Goal: Task Accomplishment & Management: Complete application form

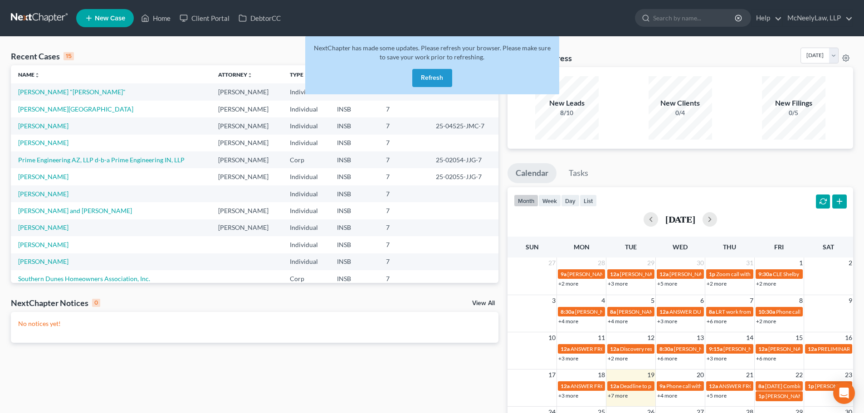
click at [448, 76] on button "Refresh" at bounding box center [433, 78] width 40 height 18
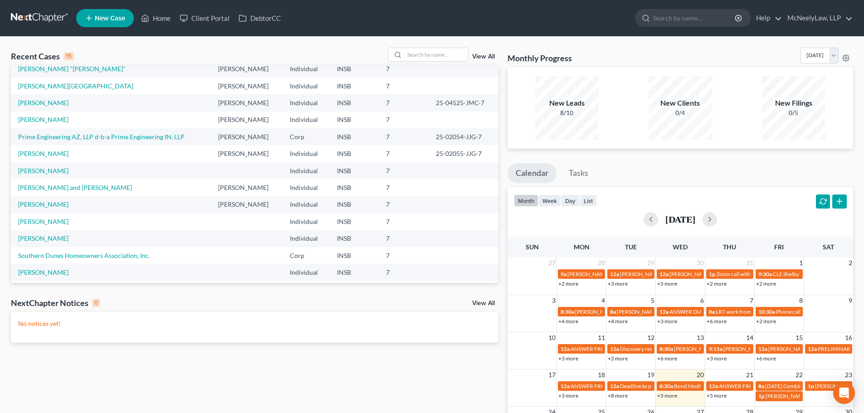
scroll to position [45, 0]
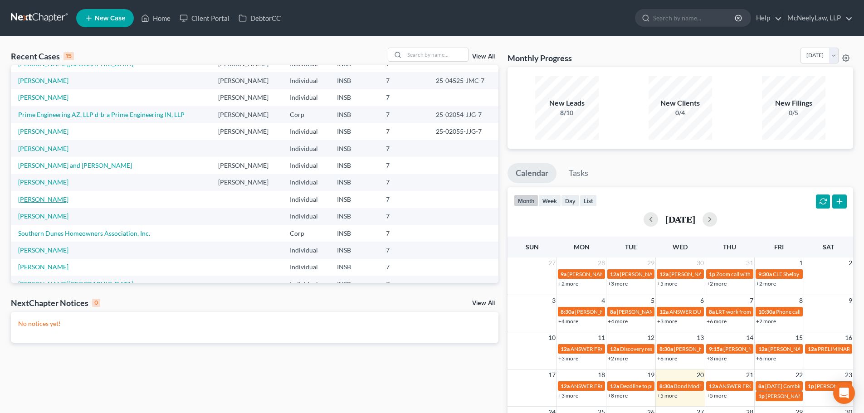
click at [35, 201] on link "[PERSON_NAME]" at bounding box center [43, 200] width 50 height 8
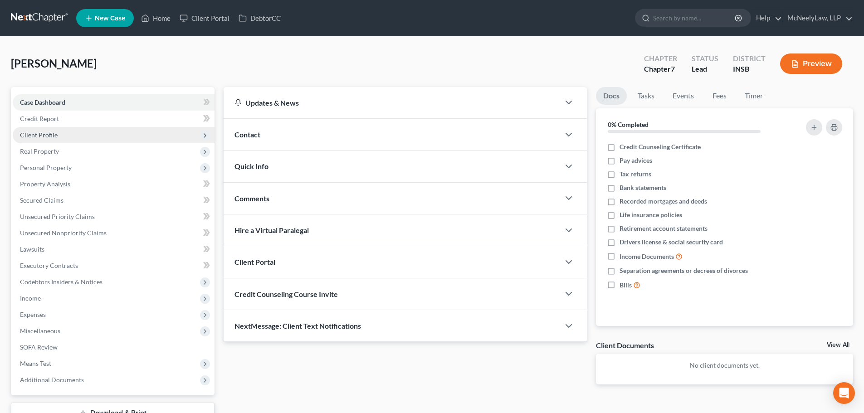
click at [57, 139] on span "Client Profile" at bounding box center [114, 135] width 202 height 16
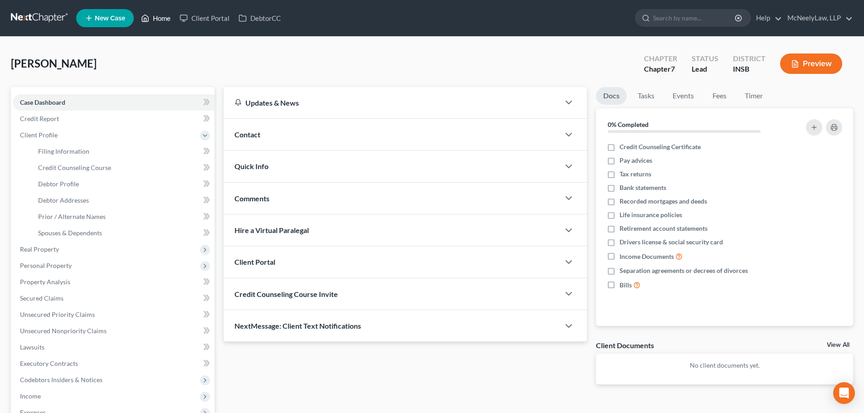
click at [147, 14] on icon at bounding box center [145, 18] width 8 height 11
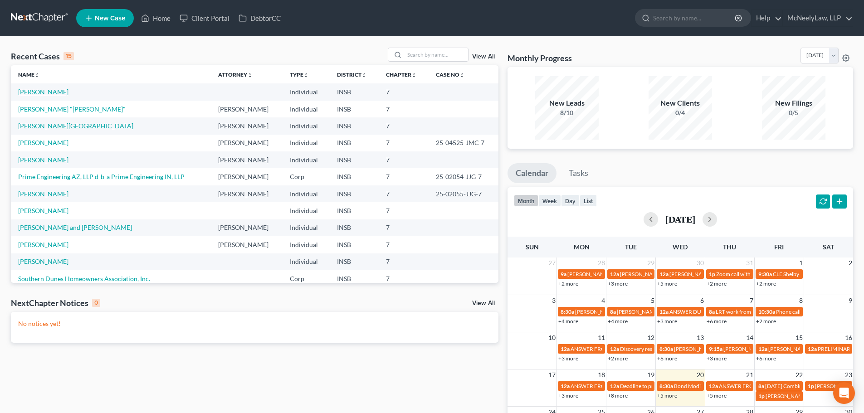
click at [51, 93] on link "[PERSON_NAME]" at bounding box center [43, 92] width 50 height 8
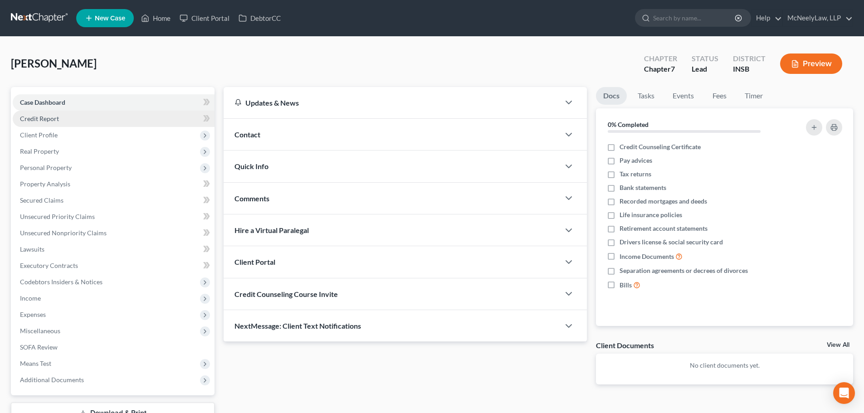
click at [53, 118] on span "Credit Report" at bounding box center [39, 119] width 39 height 8
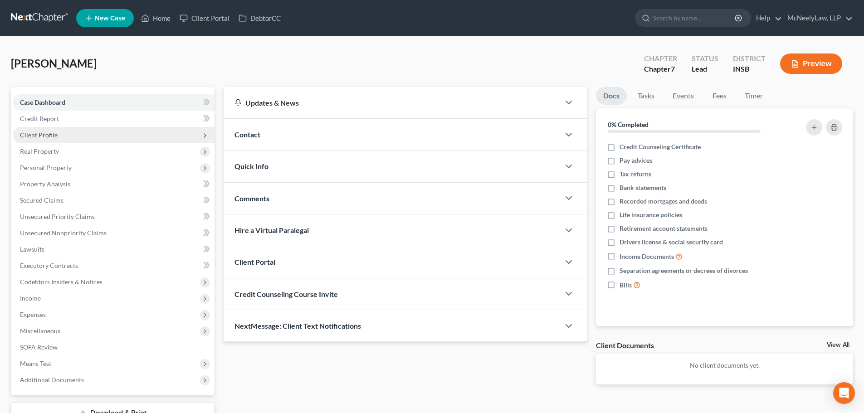
click at [57, 142] on span "Client Profile" at bounding box center [114, 135] width 202 height 16
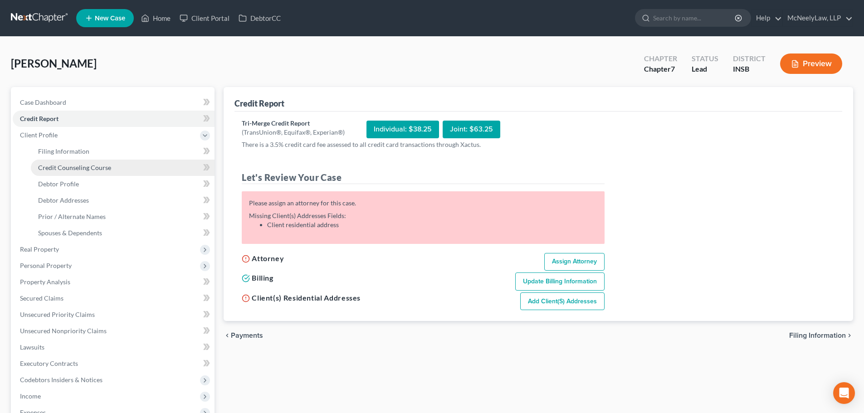
click at [70, 167] on span "Credit Counseling Course" at bounding box center [74, 168] width 73 height 8
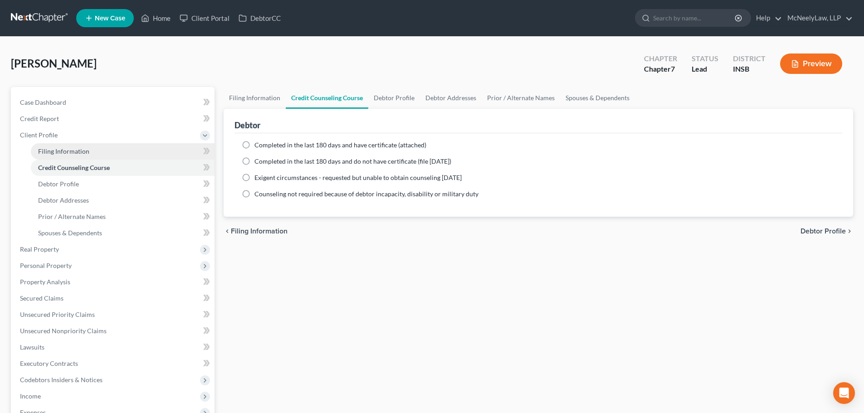
click at [71, 149] on span "Filing Information" at bounding box center [63, 151] width 51 height 8
select select "1"
select select "0"
select select "15"
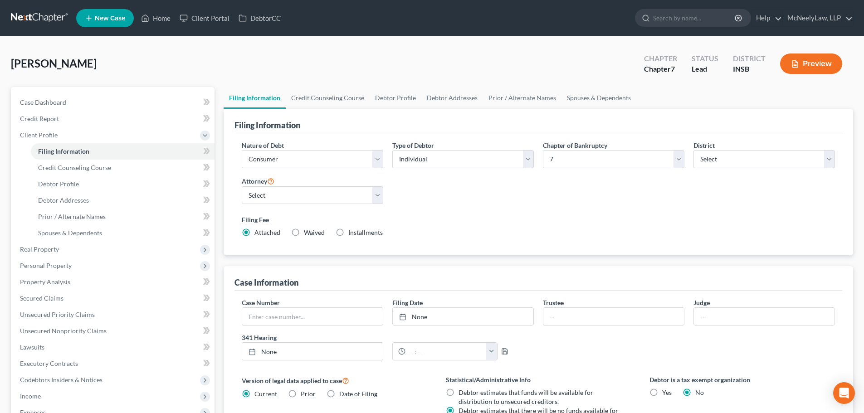
scroll to position [45, 0]
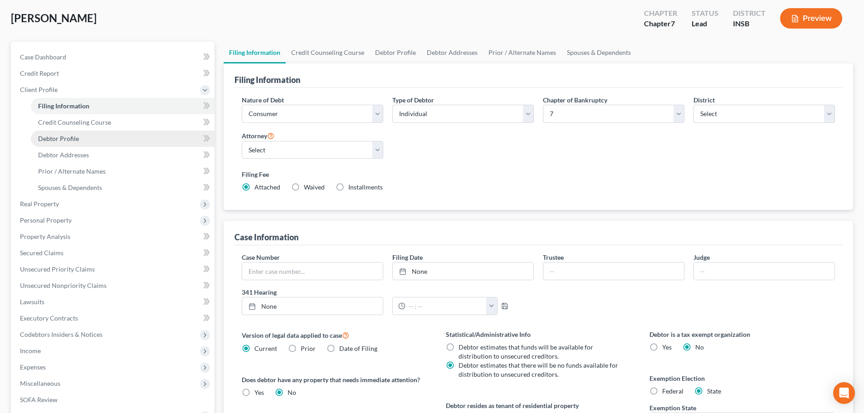
click at [90, 143] on link "Debtor Profile" at bounding box center [123, 139] width 184 height 16
select select "0"
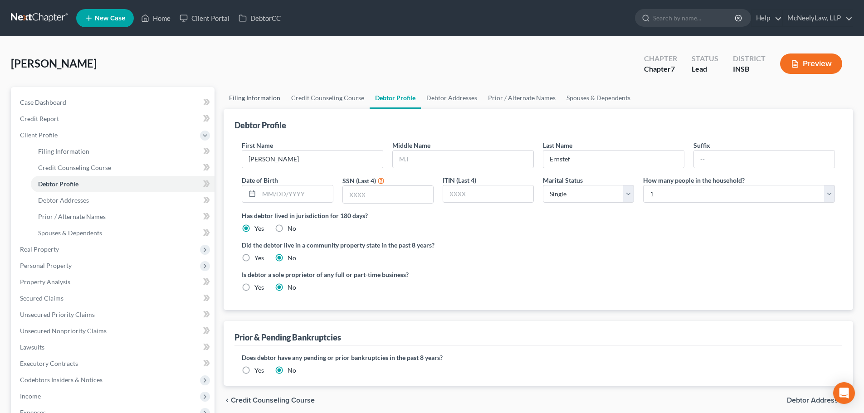
click at [238, 103] on link "Filing Information" at bounding box center [255, 98] width 62 height 22
select select "1"
select select "0"
select select "28"
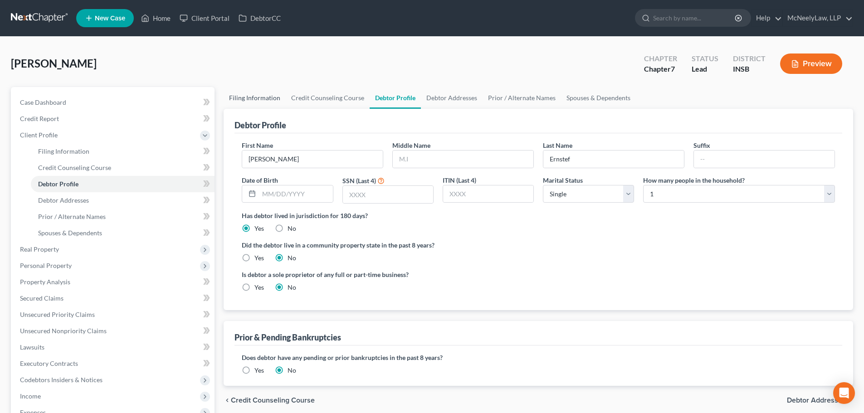
select select "15"
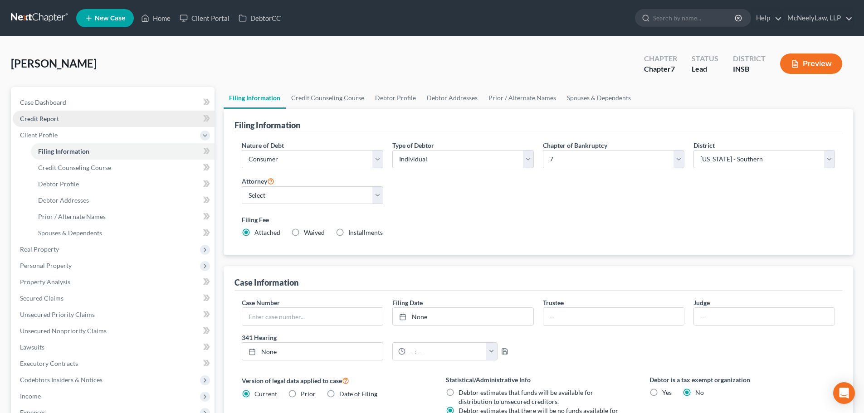
click at [55, 121] on span "Credit Report" at bounding box center [39, 119] width 39 height 8
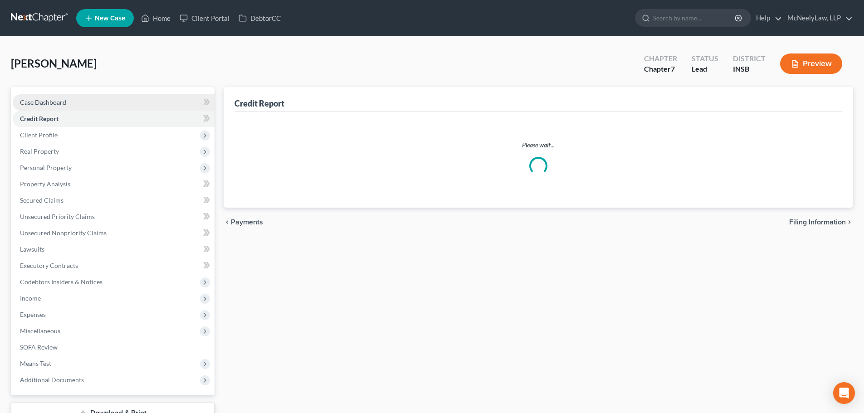
click at [62, 100] on span "Case Dashboard" at bounding box center [43, 102] width 46 height 8
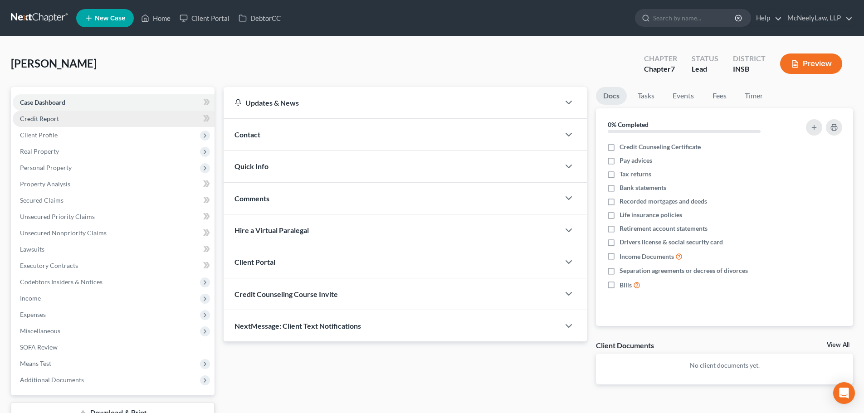
click at [77, 123] on link "Credit Report" at bounding box center [114, 119] width 202 height 16
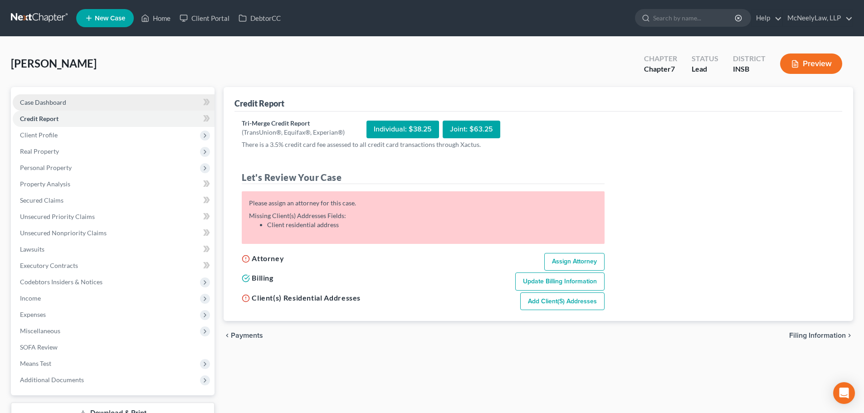
click at [88, 95] on link "Case Dashboard" at bounding box center [114, 102] width 202 height 16
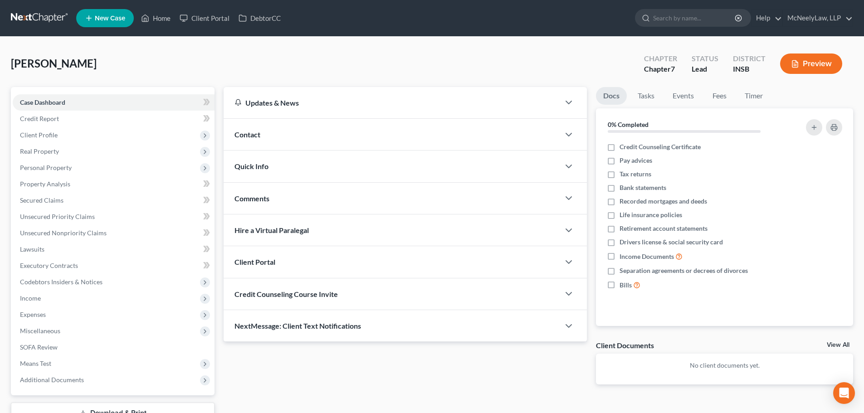
click at [381, 127] on div "Contact" at bounding box center [392, 134] width 336 height 31
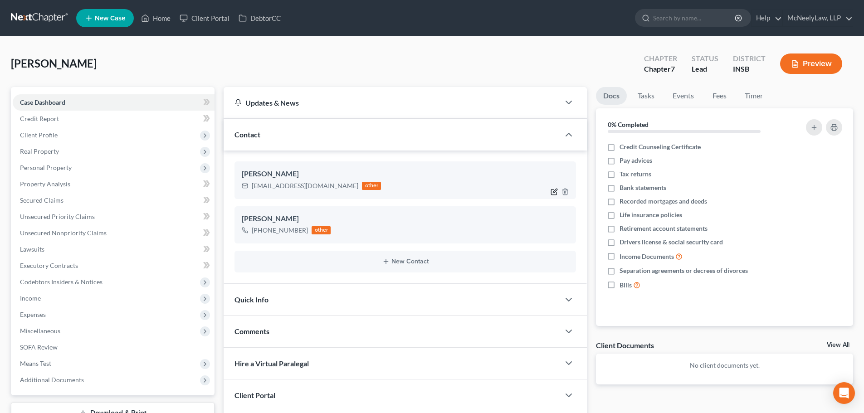
click at [556, 192] on icon "button" at bounding box center [556, 191] width 4 height 4
select select "0"
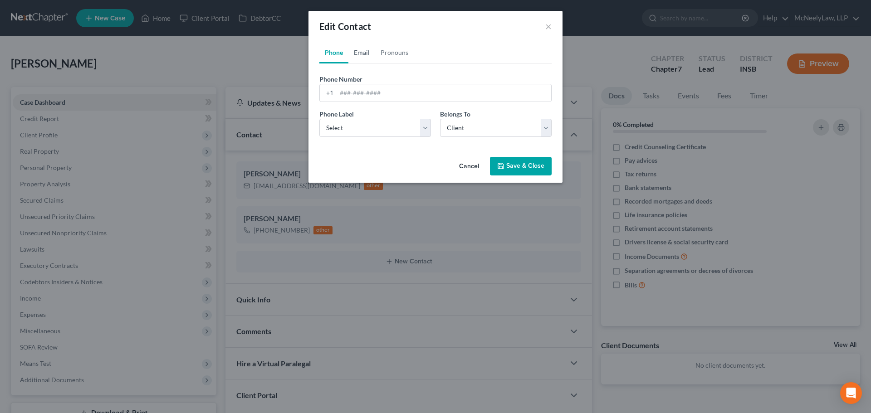
click at [370, 53] on link "Email" at bounding box center [362, 53] width 27 height 22
click at [388, 53] on link "Pronouns" at bounding box center [394, 53] width 39 height 22
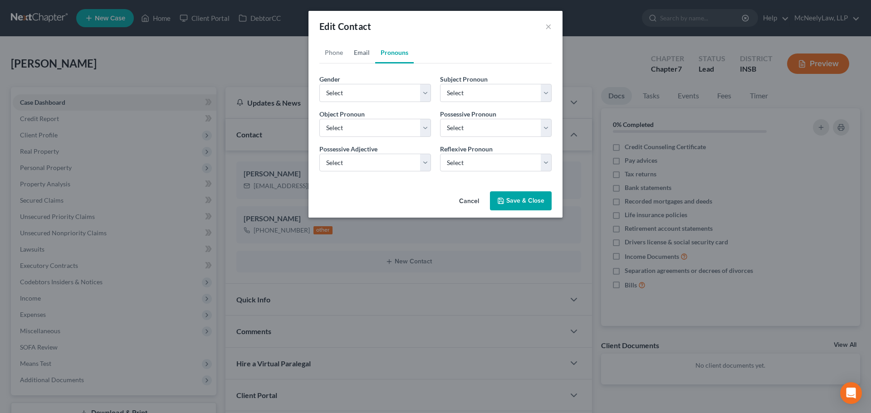
drag, startPoint x: 365, startPoint y: 51, endPoint x: 368, endPoint y: 56, distance: 5.5
click at [365, 50] on link "Email" at bounding box center [362, 53] width 27 height 22
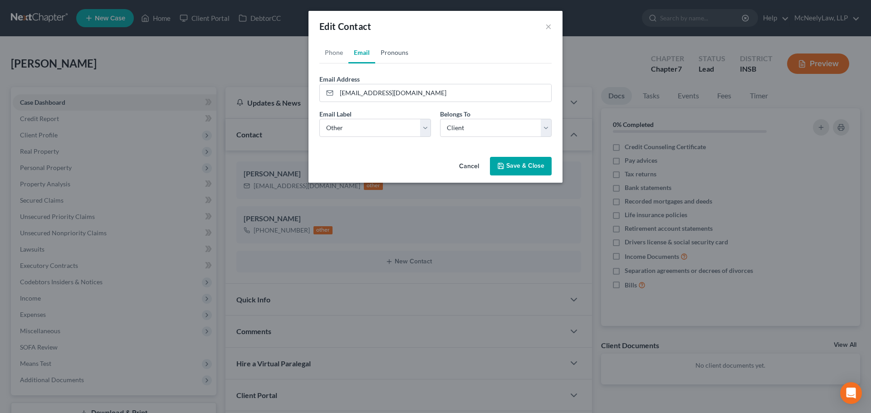
click at [394, 54] on link "Pronouns" at bounding box center [394, 53] width 39 height 22
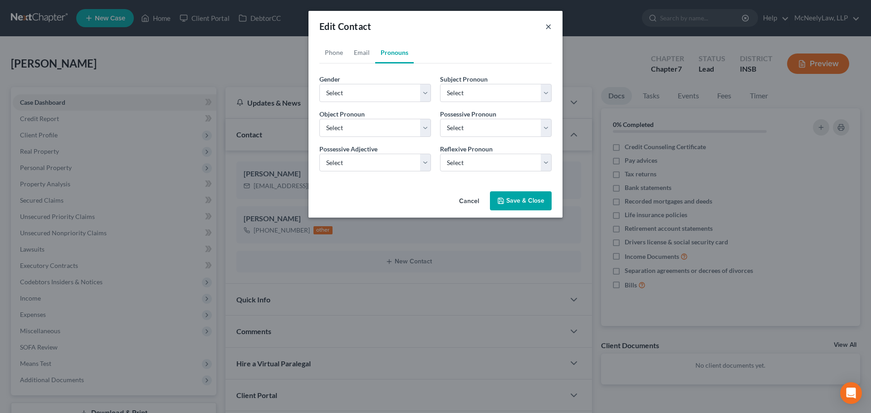
click at [545, 25] on button "×" at bounding box center [548, 26] width 6 height 11
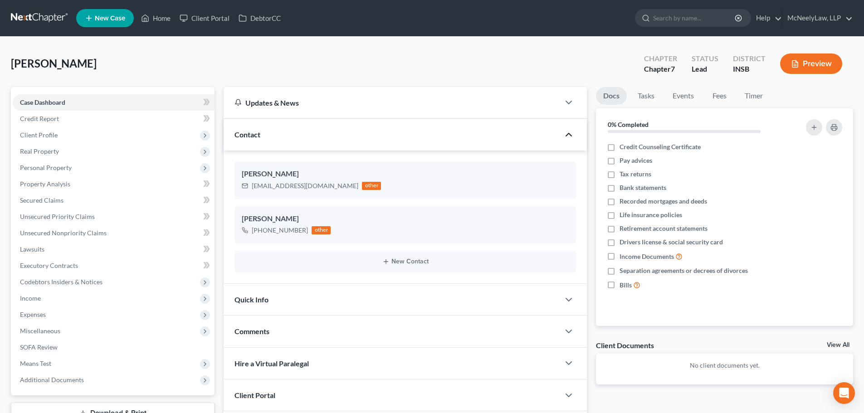
click at [565, 135] on icon "button" at bounding box center [569, 134] width 11 height 11
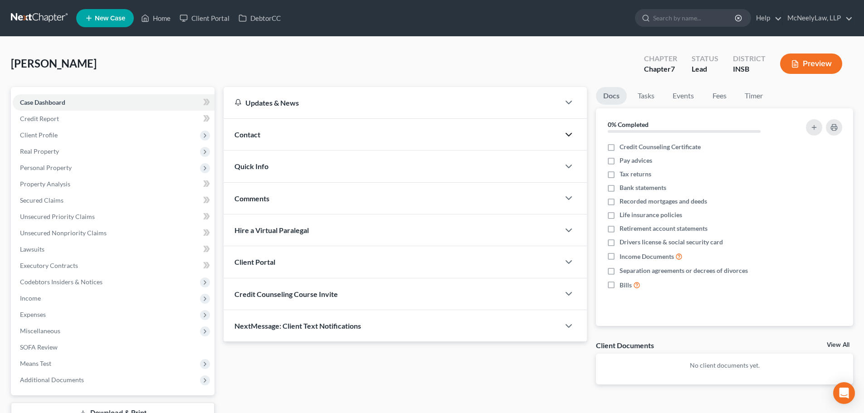
click at [542, 162] on div "Quick Info" at bounding box center [392, 166] width 336 height 31
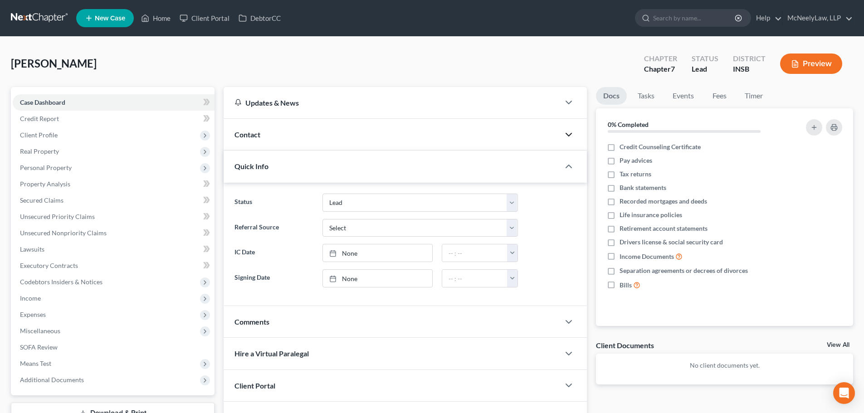
click at [542, 162] on div "Quick Info" at bounding box center [392, 166] width 336 height 31
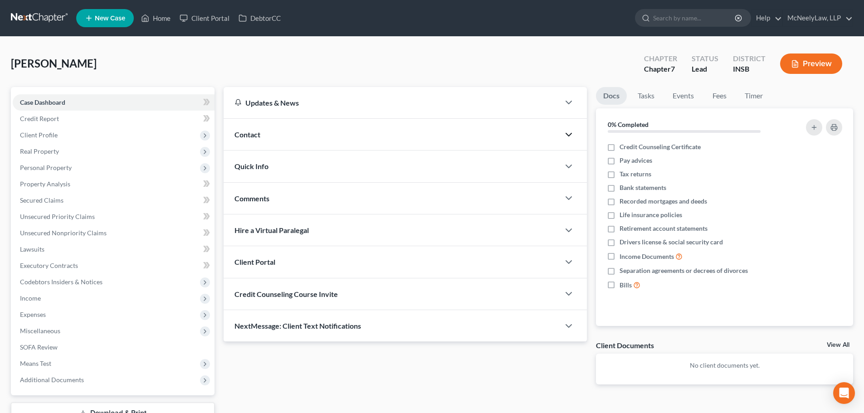
click at [563, 196] on div at bounding box center [573, 198] width 27 height 18
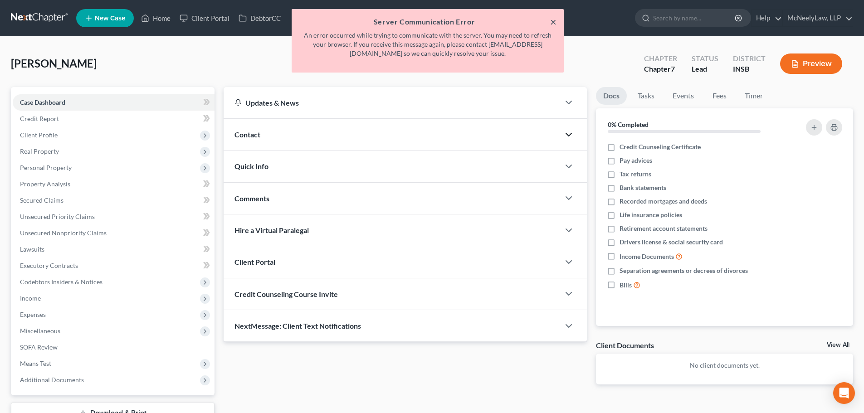
click at [554, 18] on button "×" at bounding box center [553, 21] width 6 height 11
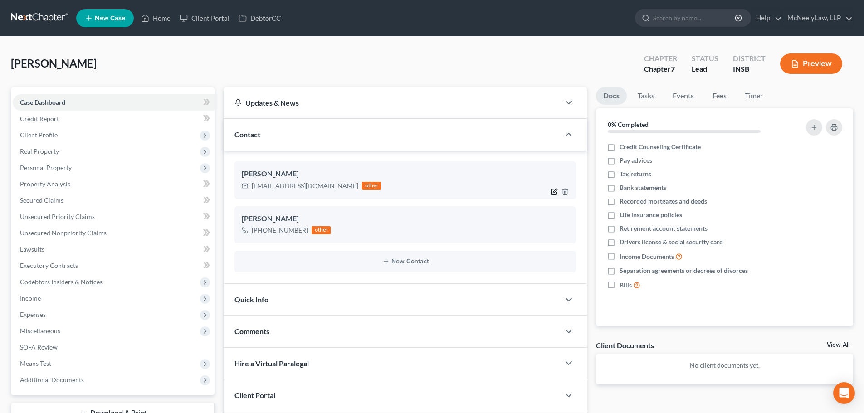
click at [552, 193] on icon "button" at bounding box center [554, 191] width 7 height 7
select select "0"
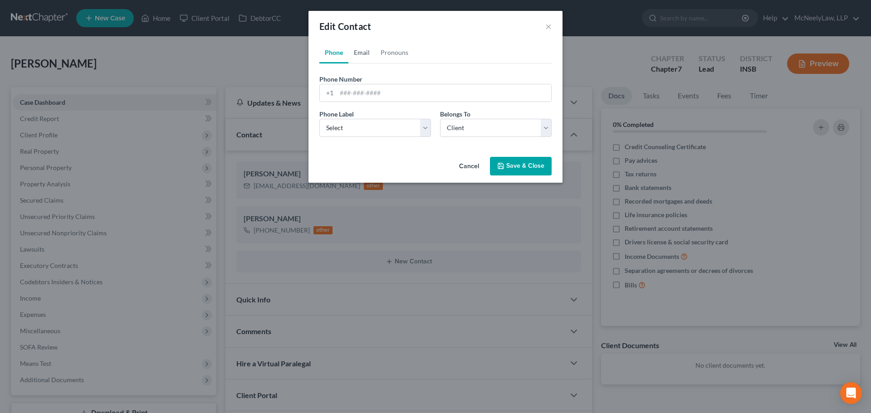
click at [359, 45] on link "Email" at bounding box center [362, 53] width 27 height 22
click at [403, 49] on link "Pronouns" at bounding box center [394, 53] width 39 height 22
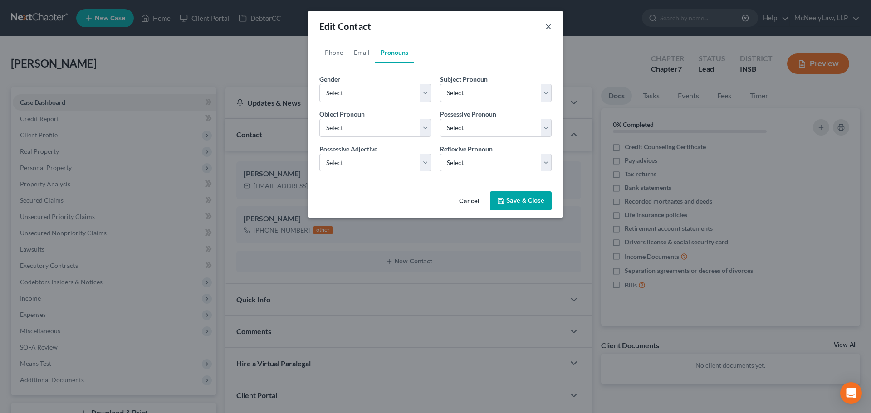
click at [549, 28] on button "×" at bounding box center [548, 26] width 6 height 11
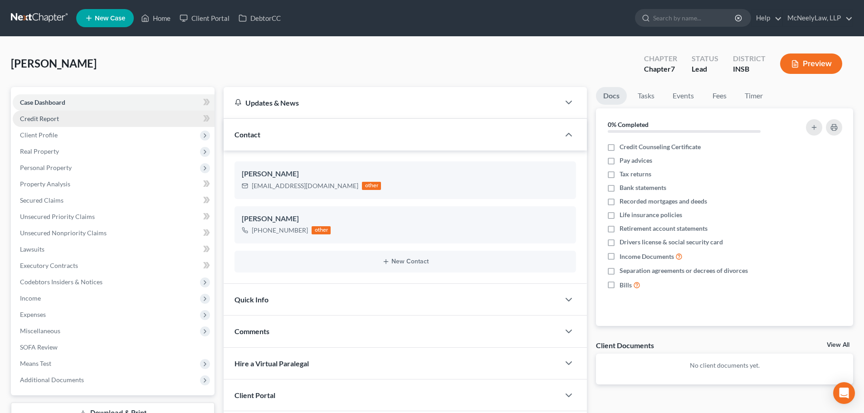
click at [63, 123] on link "Credit Report" at bounding box center [114, 119] width 202 height 16
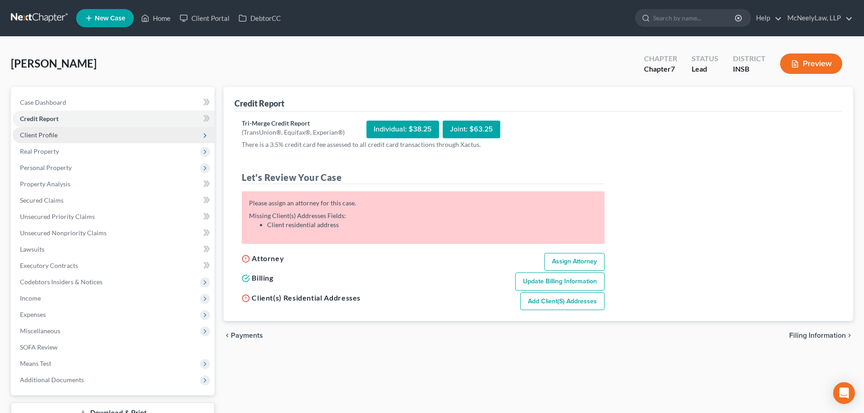
click at [65, 136] on span "Client Profile" at bounding box center [114, 135] width 202 height 16
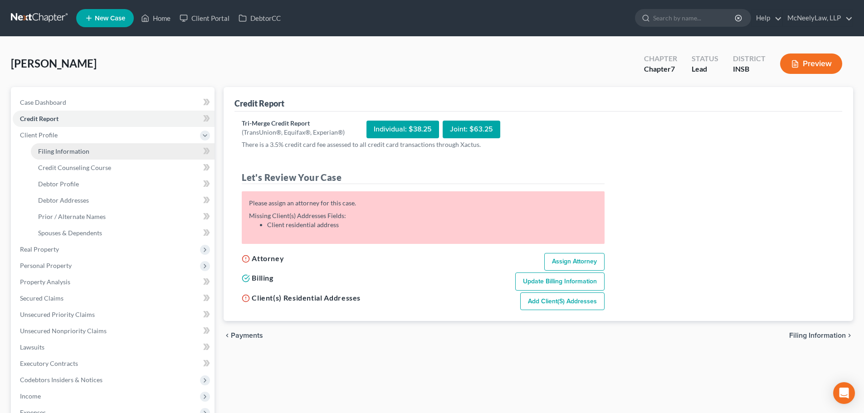
click at [77, 151] on span "Filing Information" at bounding box center [63, 151] width 51 height 8
select select "1"
select select "0"
select select "15"
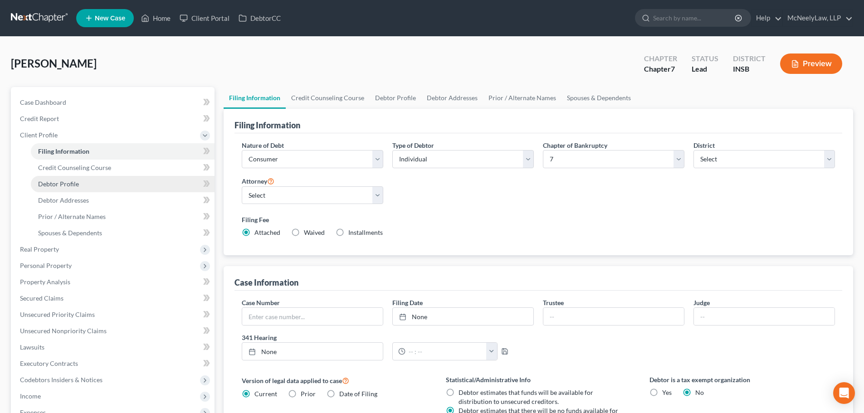
click at [70, 189] on link "Debtor Profile" at bounding box center [123, 184] width 184 height 16
select select "0"
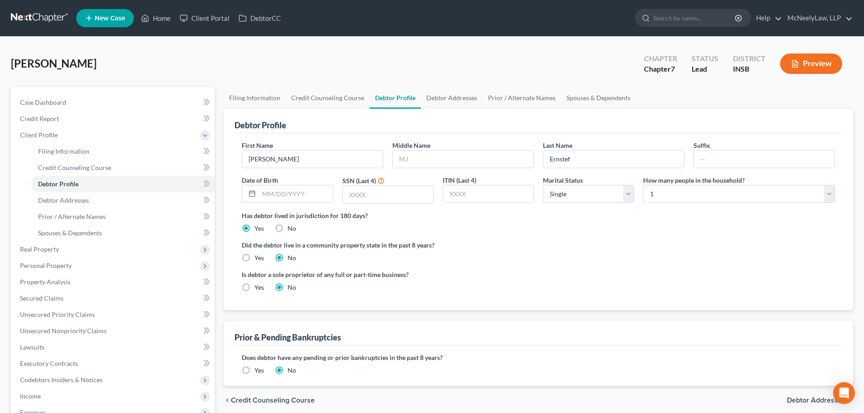
click at [598, 169] on div "First Name Angela Middle Name Last Name Ernstef Suffix Date of Birth SSN (Last …" at bounding box center [538, 176] width 603 height 70
click at [601, 165] on input "Ernstef" at bounding box center [614, 159] width 141 height 17
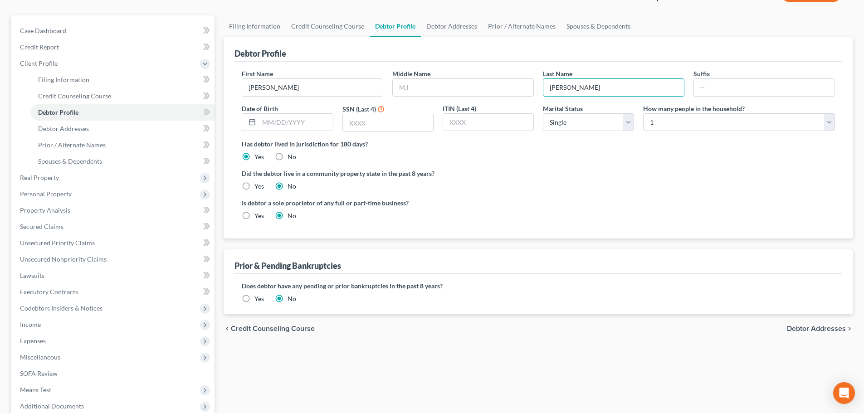
scroll to position [167, 0]
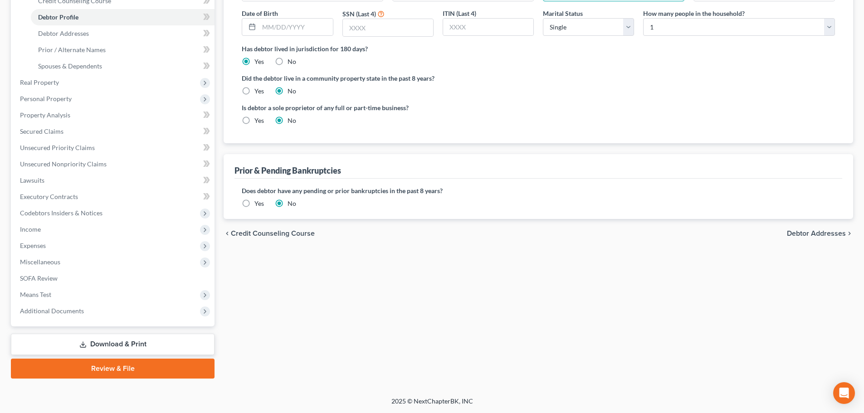
type input "Ernstes"
click at [817, 235] on span "Debtor Addresses" at bounding box center [816, 233] width 59 height 7
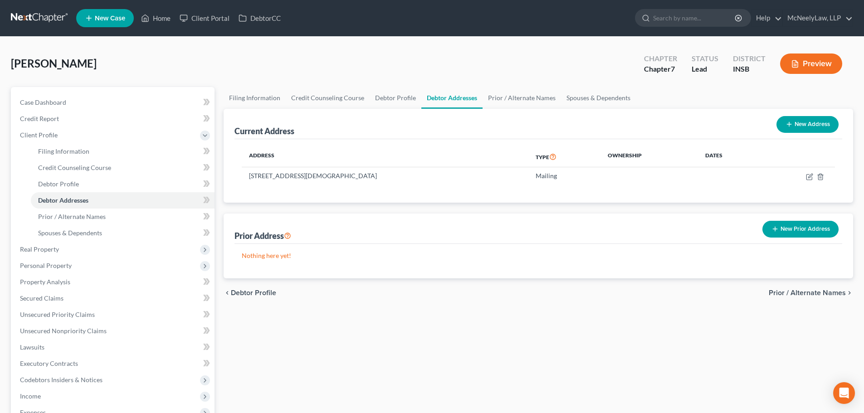
click at [821, 295] on span "Prior / Alternate Names" at bounding box center [807, 293] width 77 height 7
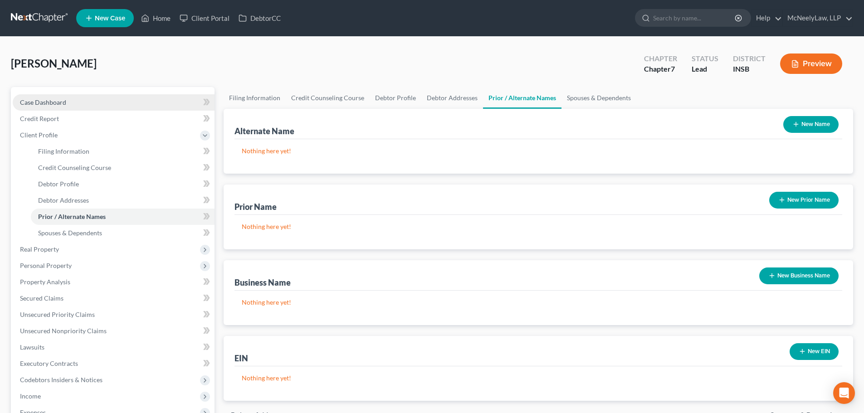
click at [49, 108] on link "Case Dashboard" at bounding box center [114, 102] width 202 height 16
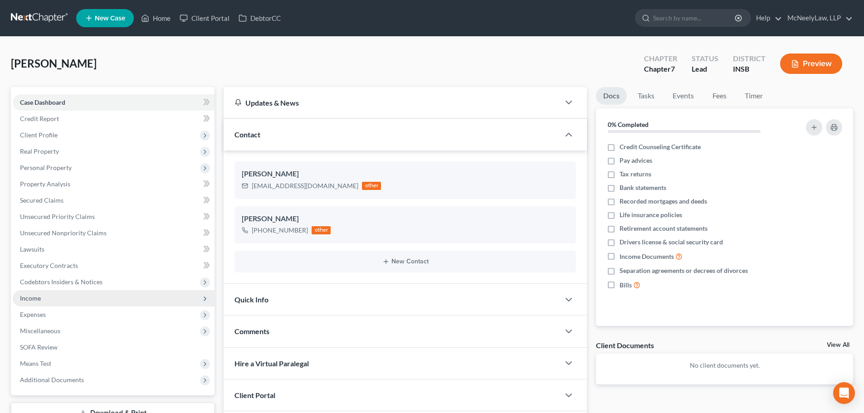
click at [74, 304] on span "Income" at bounding box center [114, 298] width 202 height 16
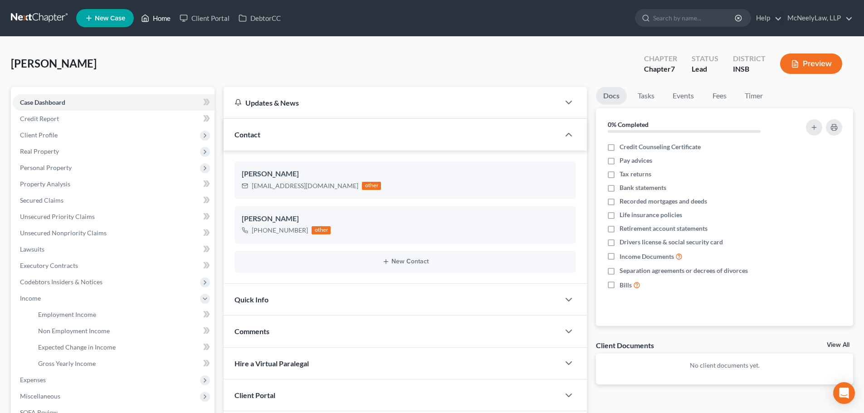
click at [157, 18] on link "Home" at bounding box center [156, 18] width 39 height 16
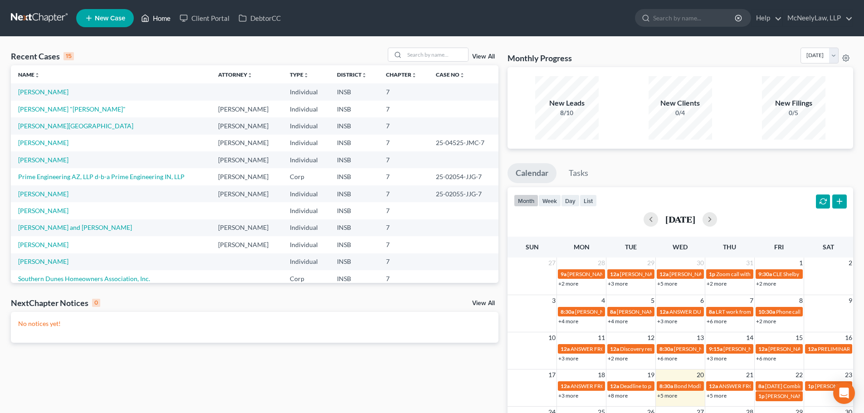
click at [145, 19] on icon at bounding box center [145, 18] width 8 height 11
click at [38, 161] on link "[PERSON_NAME]" at bounding box center [43, 160] width 50 height 8
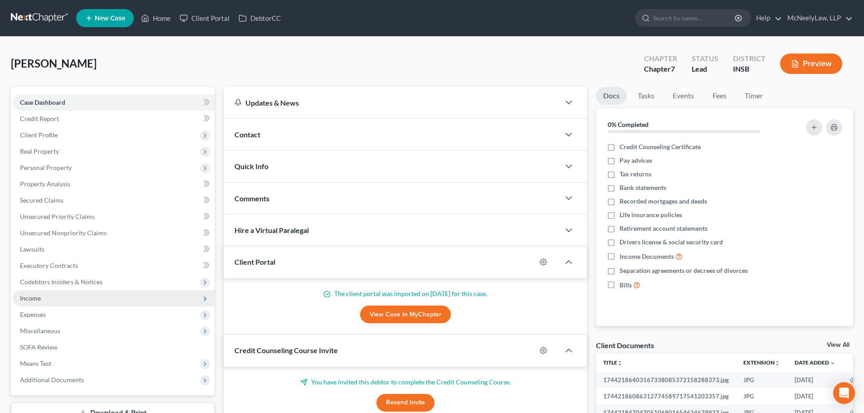
click at [58, 302] on span "Income" at bounding box center [114, 298] width 202 height 16
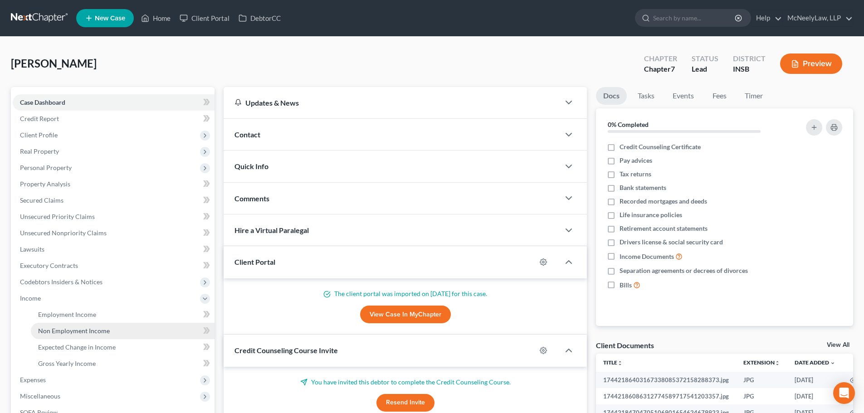
click at [74, 326] on link "Non Employment Income" at bounding box center [123, 331] width 184 height 16
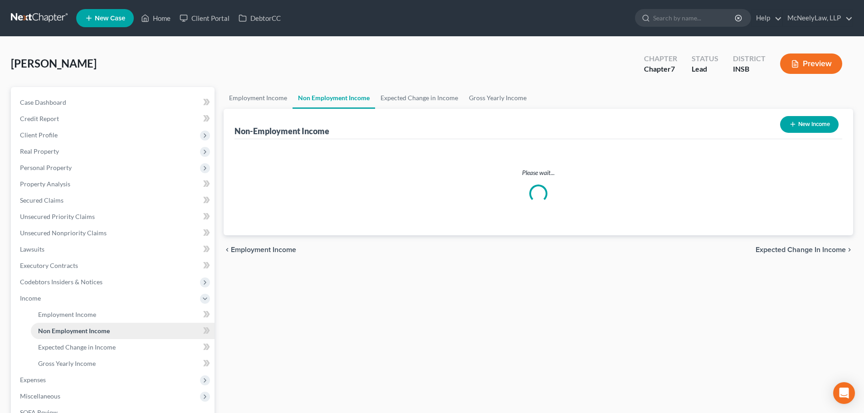
click at [74, 326] on link "Non Employment Income" at bounding box center [123, 331] width 184 height 16
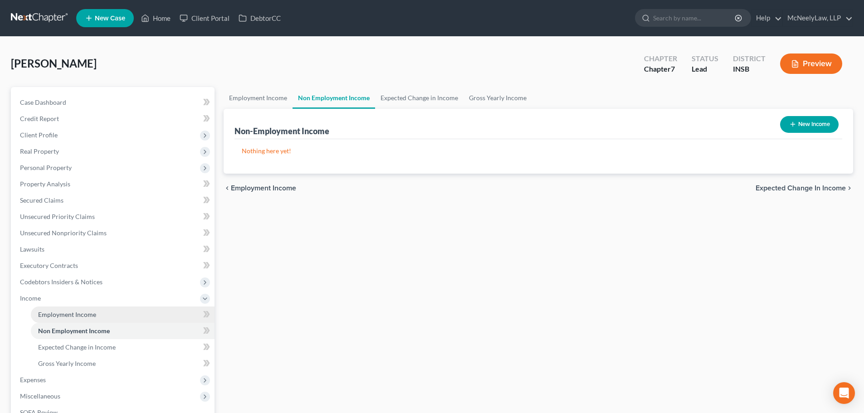
click at [74, 309] on link "Employment Income" at bounding box center [123, 315] width 184 height 16
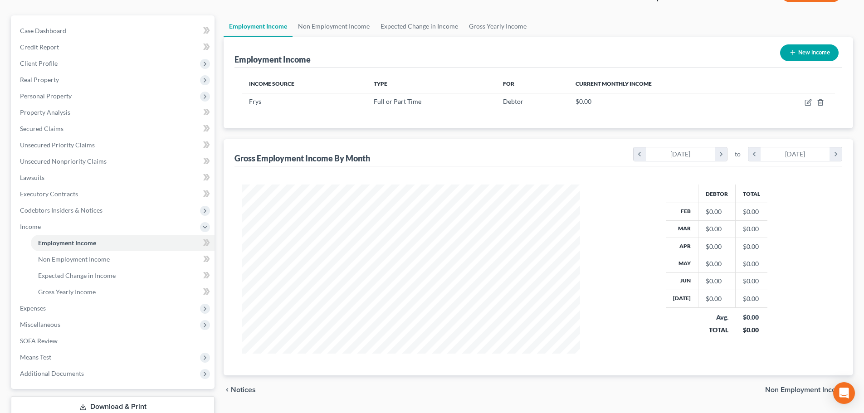
scroll to position [134, 0]
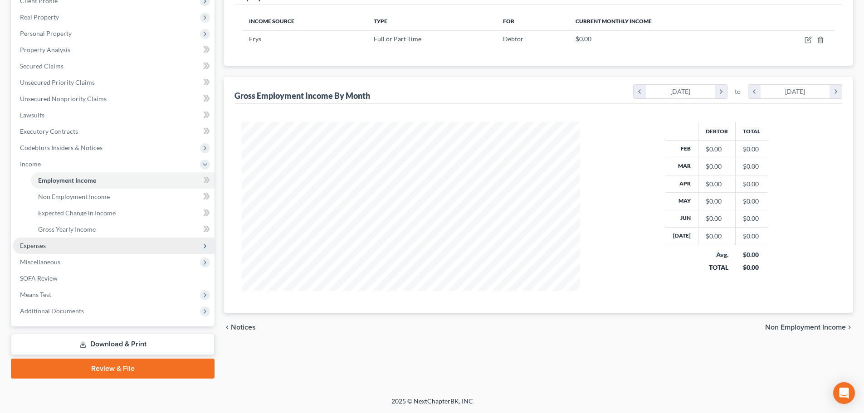
click at [70, 253] on span "Expenses" at bounding box center [114, 246] width 202 height 16
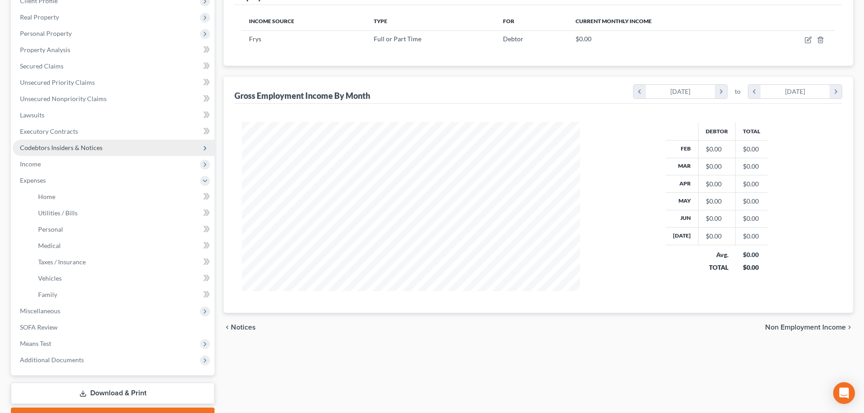
click at [67, 141] on span "Codebtors Insiders & Notices" at bounding box center [114, 148] width 202 height 16
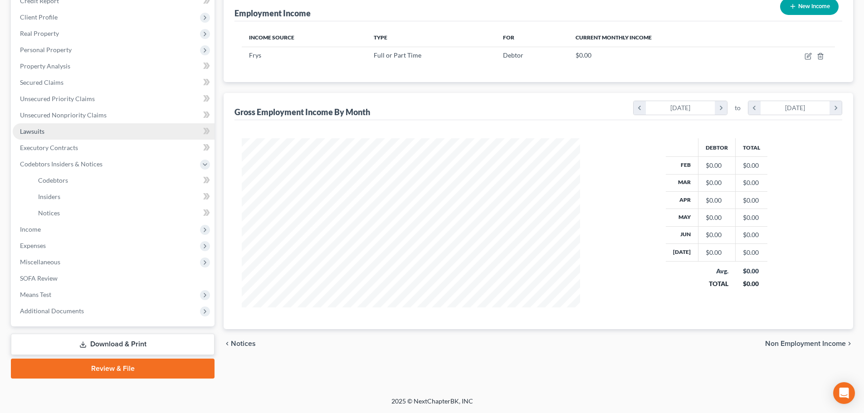
click at [68, 139] on link "Lawsuits" at bounding box center [114, 131] width 202 height 16
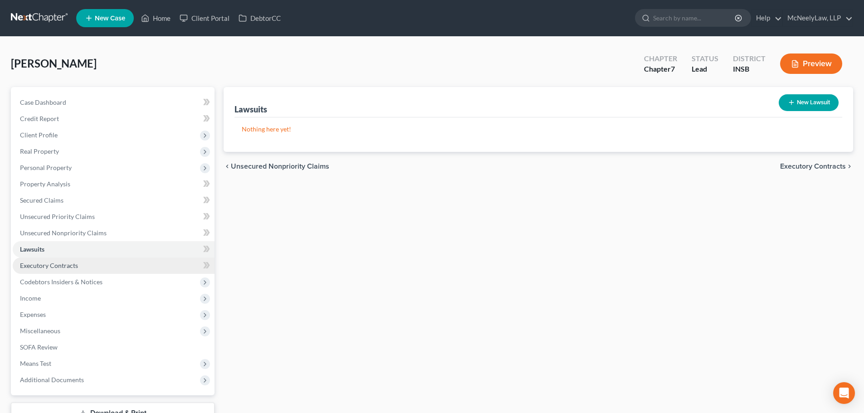
click at [64, 269] on span "Executory Contracts" at bounding box center [49, 266] width 58 height 8
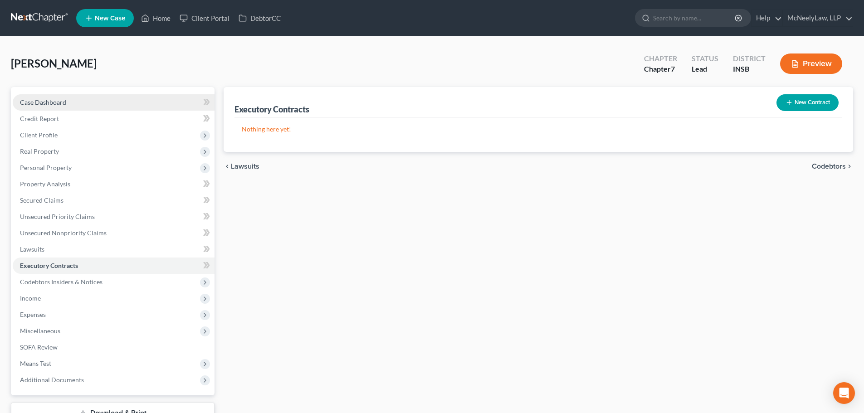
click at [60, 100] on span "Case Dashboard" at bounding box center [43, 102] width 46 height 8
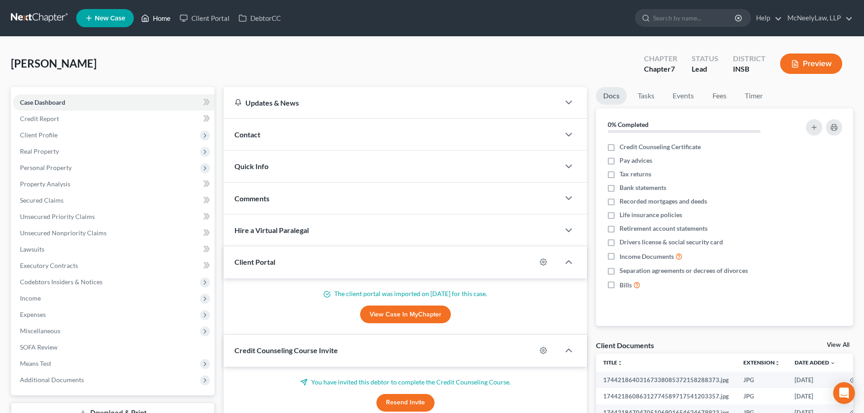
drag, startPoint x: 159, startPoint y: 22, endPoint x: 161, endPoint y: 32, distance: 10.1
click at [159, 22] on link "Home" at bounding box center [156, 18] width 39 height 16
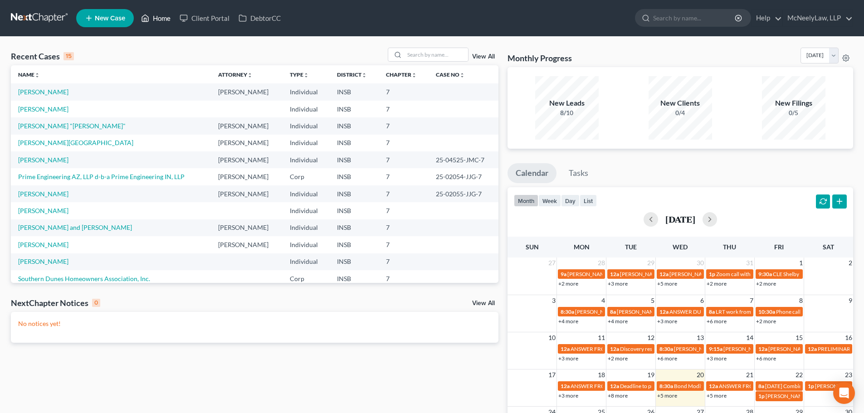
scroll to position [45, 0]
